Goal: Transaction & Acquisition: Purchase product/service

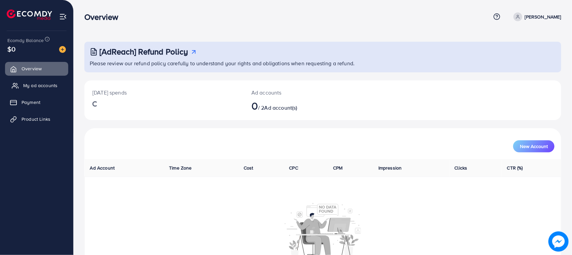
click at [31, 83] on span "My ad accounts" at bounding box center [40, 85] width 34 height 7
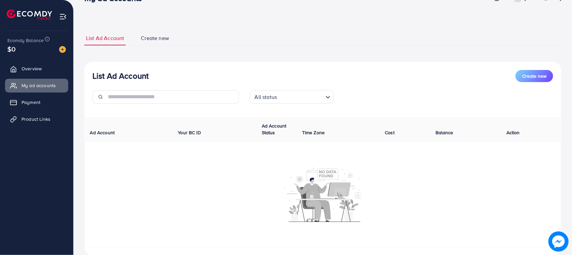
scroll to position [38, 0]
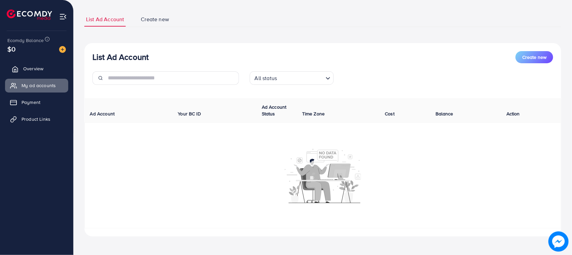
click at [44, 63] on link "Overview" at bounding box center [36, 68] width 63 height 13
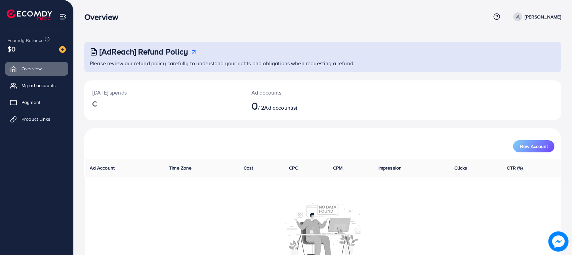
drag, startPoint x: 0, startPoint y: 5, endPoint x: 374, endPoint y: 4, distance: 374.0
click at [323, 40] on div "[AdReach] Refund Policy Please review our refund policy carefully to understand…" at bounding box center [323, 146] width 498 height 293
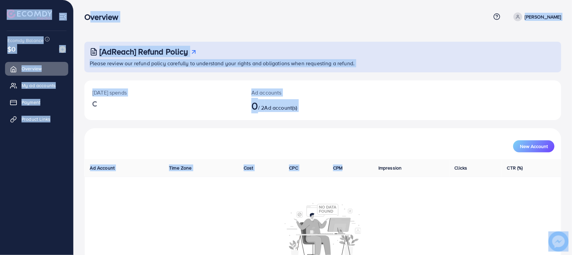
drag, startPoint x: 87, startPoint y: 14, endPoint x: 375, endPoint y: 165, distance: 325.1
click at [367, 167] on div "Overview Help Center Contact Support Plans and Pricing Term and policy About Us…" at bounding box center [286, 146] width 572 height 293
click at [393, 153] on div "New Account" at bounding box center [322, 143] width 477 height 31
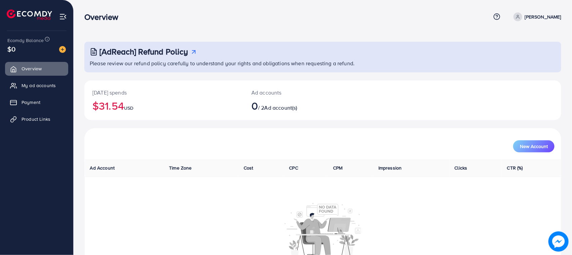
click at [253, 41] on div "[AdReach] Refund Policy Please review our refund policy carefully to understand…" at bounding box center [323, 146] width 498 height 293
drag, startPoint x: 162, startPoint y: 49, endPoint x: 294, endPoint y: 51, distance: 132.7
click at [294, 51] on div "[AdReach] Refund Policy" at bounding box center [323, 52] width 467 height 10
drag, startPoint x: 133, startPoint y: 14, endPoint x: 121, endPoint y: 14, distance: 11.8
click at [133, 14] on div "Overview" at bounding box center [287, 17] width 406 height 10
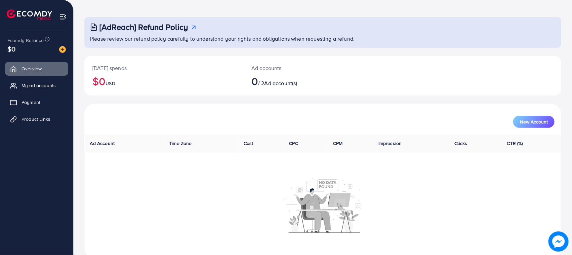
scroll to position [38, 0]
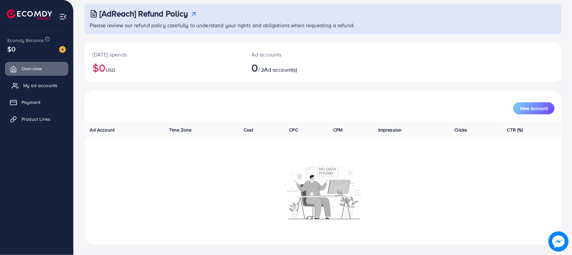
click at [28, 88] on span "My ad accounts" at bounding box center [40, 85] width 34 height 7
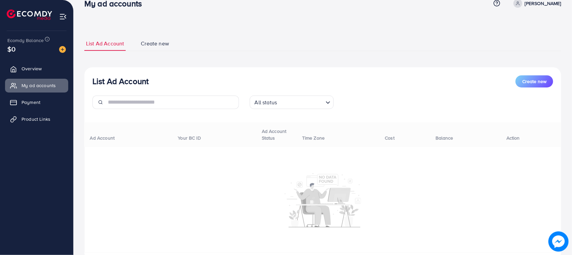
scroll to position [38, 0]
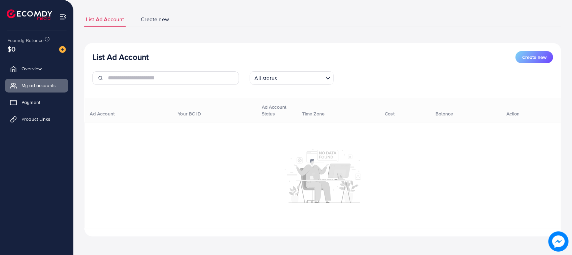
drag, startPoint x: 0, startPoint y: 12, endPoint x: 309, endPoint y: 55, distance: 312.6
click at [317, 51] on div "List Ad Account Create new" at bounding box center [322, 57] width 461 height 12
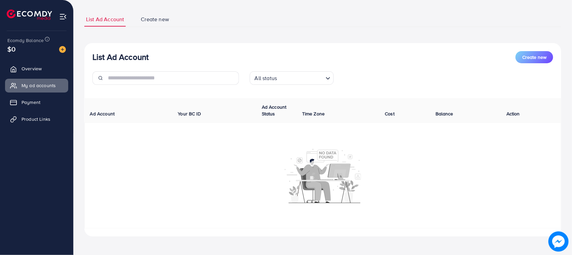
scroll to position [0, 0]
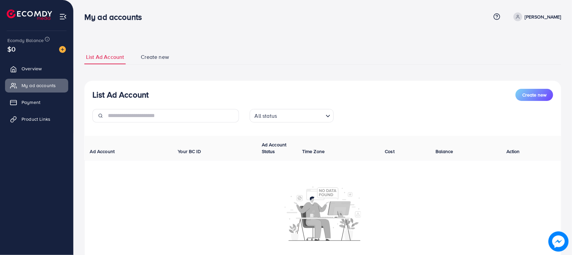
drag, startPoint x: 66, startPoint y: 44, endPoint x: 309, endPoint y: 48, distance: 243.7
click at [309, 48] on div "List Ad Account Create new List Ad Account Create new All status Loading... Ad …" at bounding box center [322, 162] width 477 height 240
click at [550, 16] on p "[PERSON_NAME]" at bounding box center [543, 17] width 36 height 8
click at [219, 39] on div "List Ad Account Create new List Ad Account Create new All status Loading... Ad …" at bounding box center [323, 146] width 498 height 293
click at [50, 107] on link "Payment" at bounding box center [36, 101] width 63 height 13
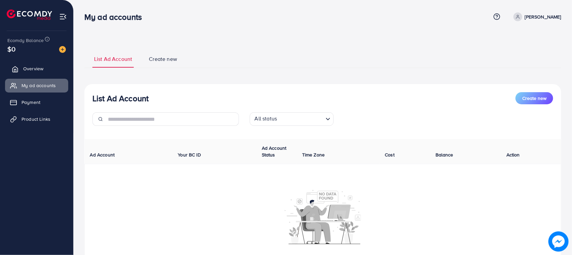
click at [31, 65] on span "Overview" at bounding box center [33, 68] width 20 height 7
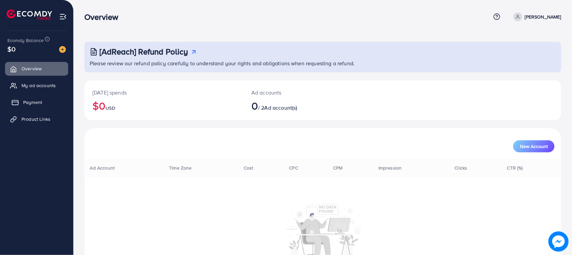
click at [43, 98] on link "Payment" at bounding box center [36, 101] width 63 height 13
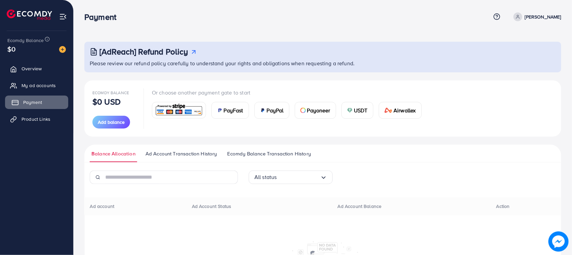
click at [43, 98] on link "Payment" at bounding box center [36, 101] width 63 height 13
click at [34, 80] on link "My ad accounts" at bounding box center [36, 85] width 63 height 13
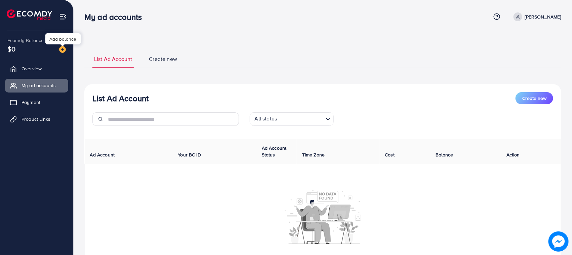
click at [60, 47] on img at bounding box center [62, 49] width 7 height 7
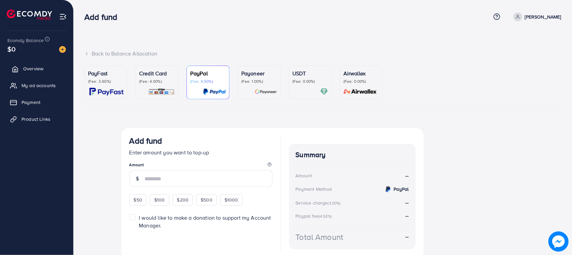
drag, startPoint x: 65, startPoint y: 68, endPoint x: 56, endPoint y: 68, distance: 8.4
click at [64, 68] on link "Overview" at bounding box center [36, 68] width 63 height 13
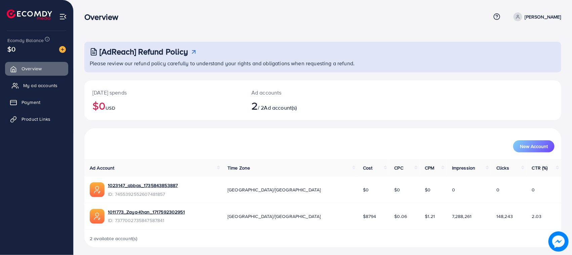
click at [37, 85] on span "My ad accounts" at bounding box center [40, 85] width 34 height 7
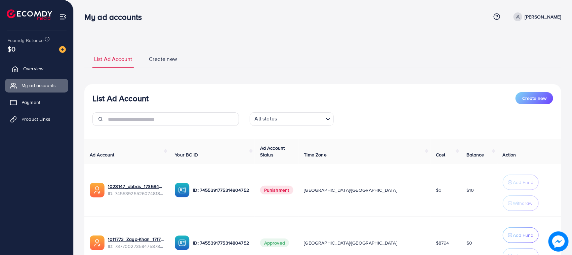
click at [19, 72] on link "Overview" at bounding box center [36, 68] width 63 height 13
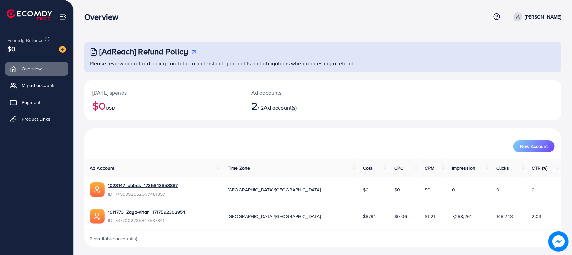
drag, startPoint x: 1, startPoint y: 2, endPoint x: 325, endPoint y: 103, distance: 339.5
click at [324, 92] on div "[AdReach] Refund Policy Please review our refund policy carefully to understand…" at bounding box center [322, 144] width 477 height 205
drag, startPoint x: 328, startPoint y: 114, endPoint x: 323, endPoint y: 109, distance: 6.7
click at [323, 109] on div "Ad accounts 2 / 2 Ad account(s)" at bounding box center [302, 100] width 119 height 40
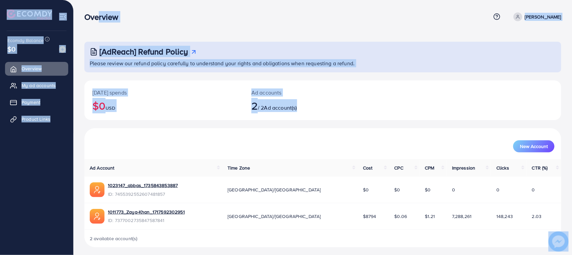
drag, startPoint x: 323, startPoint y: 109, endPoint x: 93, endPoint y: 12, distance: 249.8
click at [93, 12] on div "Overview Help Center Contact Support Plans and Pricing Term and policy About Us…" at bounding box center [286, 129] width 572 height 258
click at [93, 12] on h3 "Overview" at bounding box center [103, 17] width 39 height 10
drag, startPoint x: 84, startPoint y: 12, endPoint x: 339, endPoint y: 126, distance: 279.2
click at [339, 126] on div "Overview Help Center Contact Support Plans and Pricing Term and policy About Us…" at bounding box center [286, 129] width 572 height 258
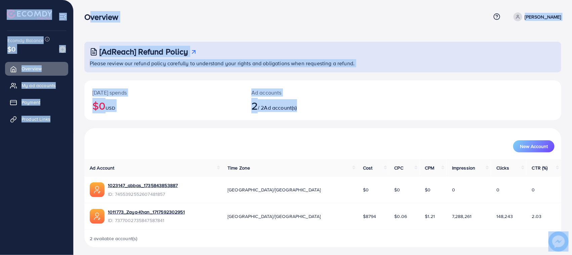
click at [339, 126] on div "[DATE] spends $0 USD Ad accounts 2 / 2 Ad account(s)" at bounding box center [322, 104] width 477 height 48
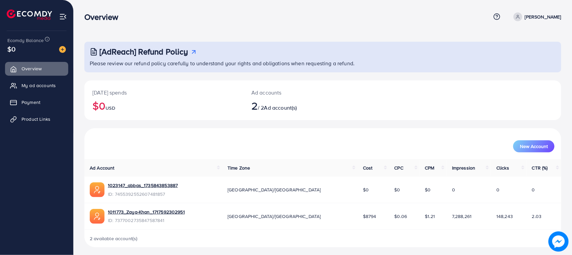
click at [65, 51] on img at bounding box center [62, 49] width 7 height 7
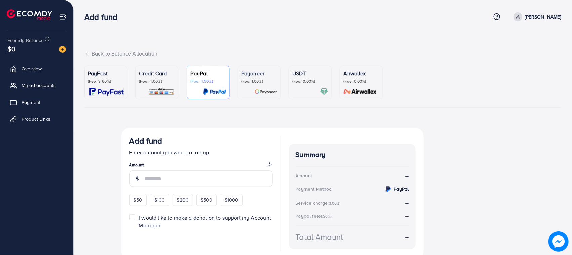
click at [157, 84] on p "(Fee: 4.00%)" at bounding box center [157, 81] width 36 height 5
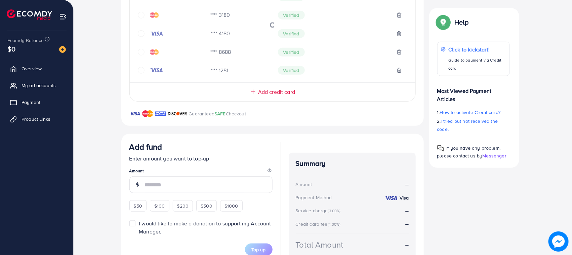
scroll to position [242, 0]
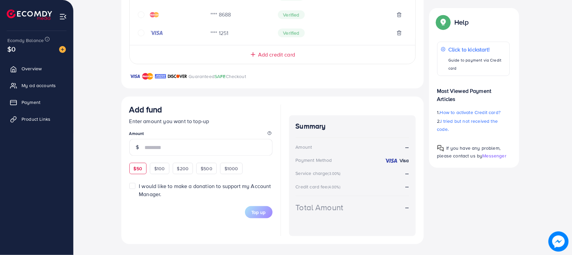
click at [137, 169] on span "$50" at bounding box center [138, 168] width 8 height 7
type input "**"
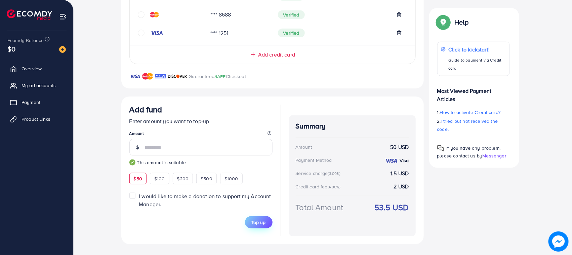
click at [260, 221] on span "Top up" at bounding box center [259, 222] width 14 height 7
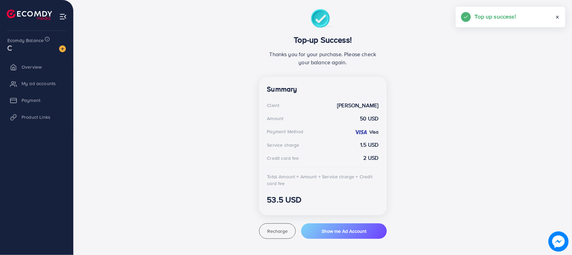
scroll to position [118, 0]
click at [39, 85] on span "My ad accounts" at bounding box center [40, 85] width 34 height 7
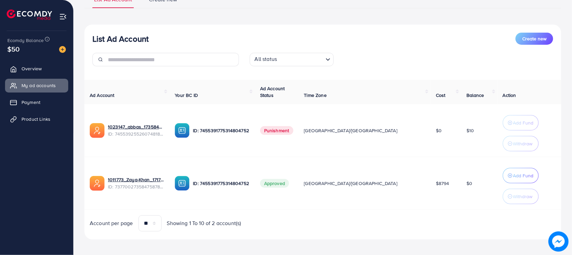
scroll to position [63, 0]
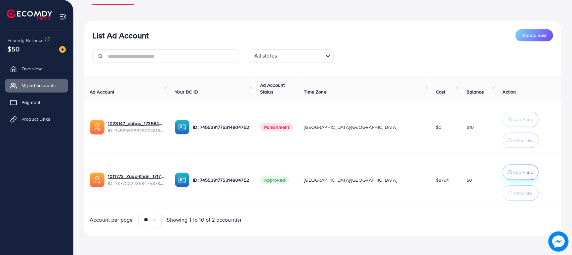
click at [513, 168] on p "Add Fund" at bounding box center [523, 172] width 20 height 8
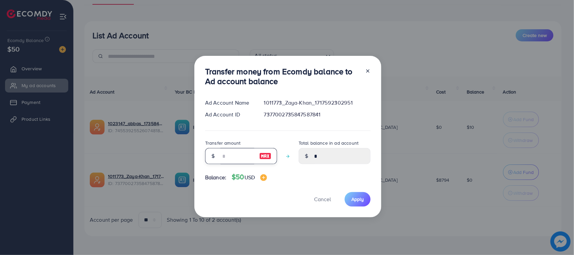
click at [237, 150] on input "number" at bounding box center [237, 156] width 34 height 16
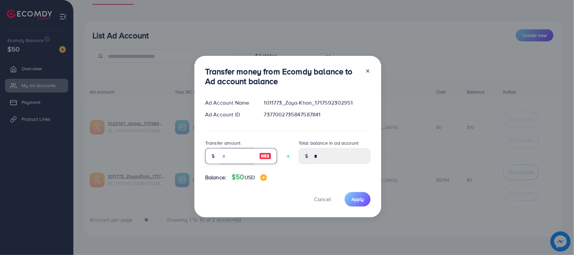
type input "*"
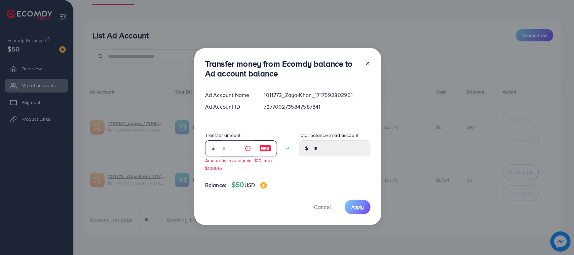
type input "****"
type input "**"
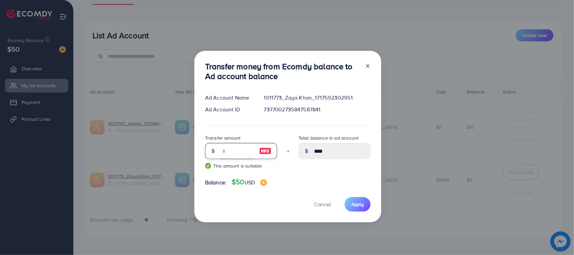
type input "*****"
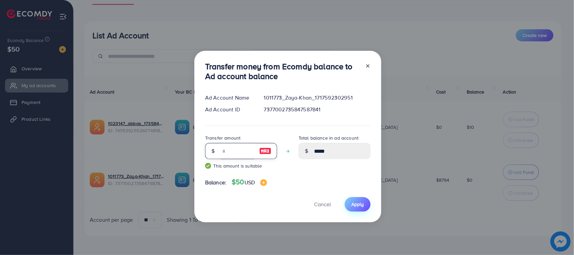
type input "**"
click at [362, 203] on span "Apply" at bounding box center [357, 204] width 12 height 7
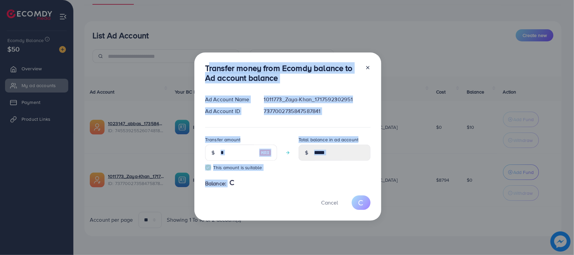
drag, startPoint x: 197, startPoint y: 58, endPoint x: 218, endPoint y: 194, distance: 137.4
click at [236, 220] on div "Transfer money from Ecomdy balance to Ad account balance Ad Account Name 101177…" at bounding box center [287, 136] width 187 height 168
click at [215, 190] on div "Transfer money from Ecomdy balance to Ad account balance Ad Account Name 101177…" at bounding box center [287, 136] width 187 height 168
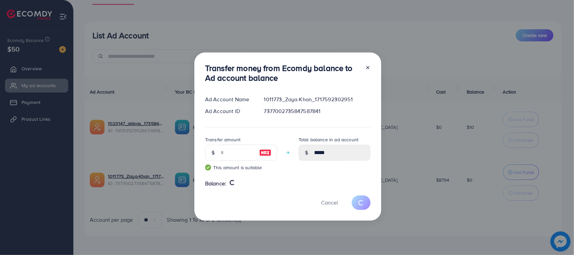
type input "*"
